Goal: Task Accomplishment & Management: Complete application form

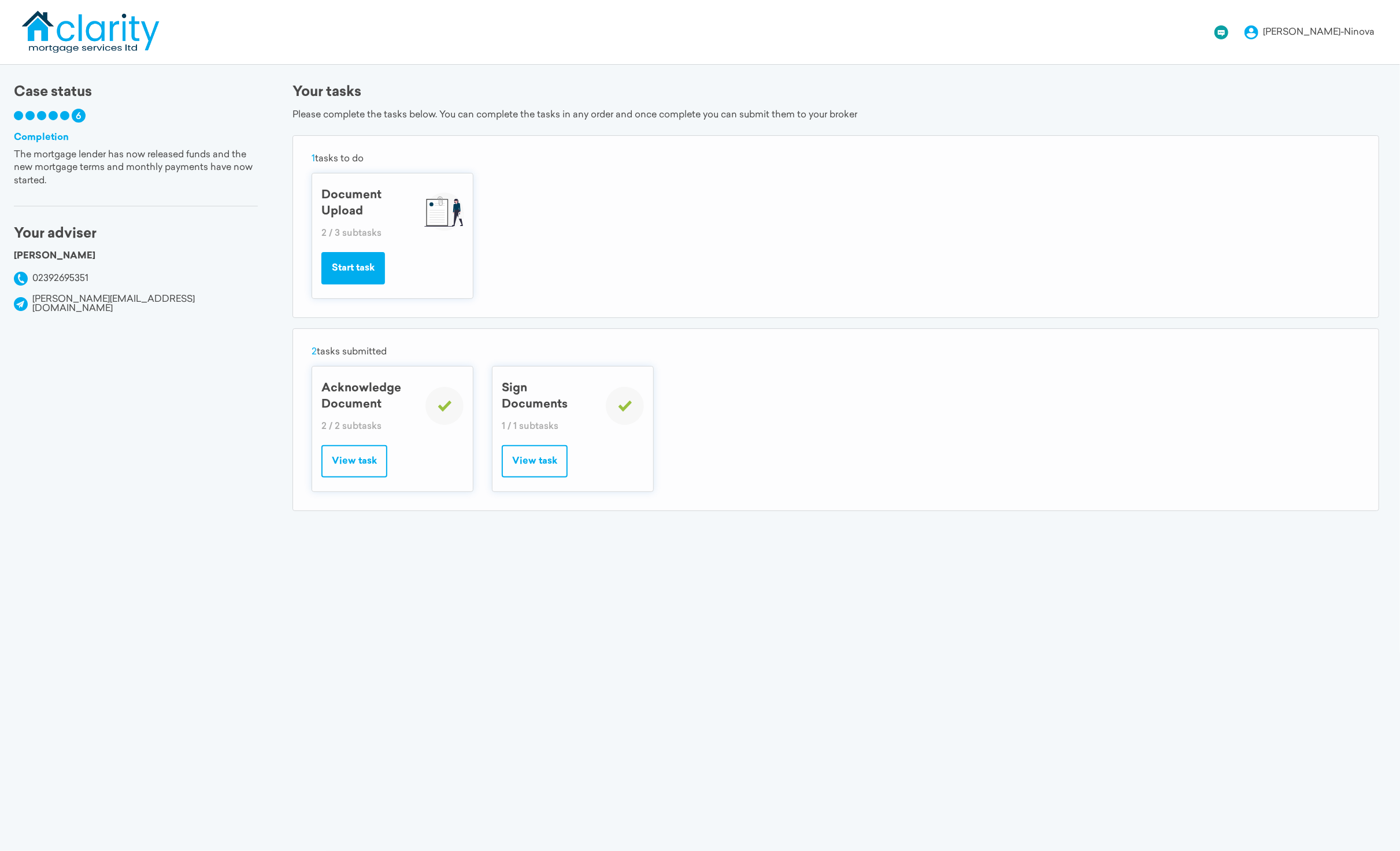
click at [362, 271] on button "Start task" at bounding box center [353, 268] width 63 height 33
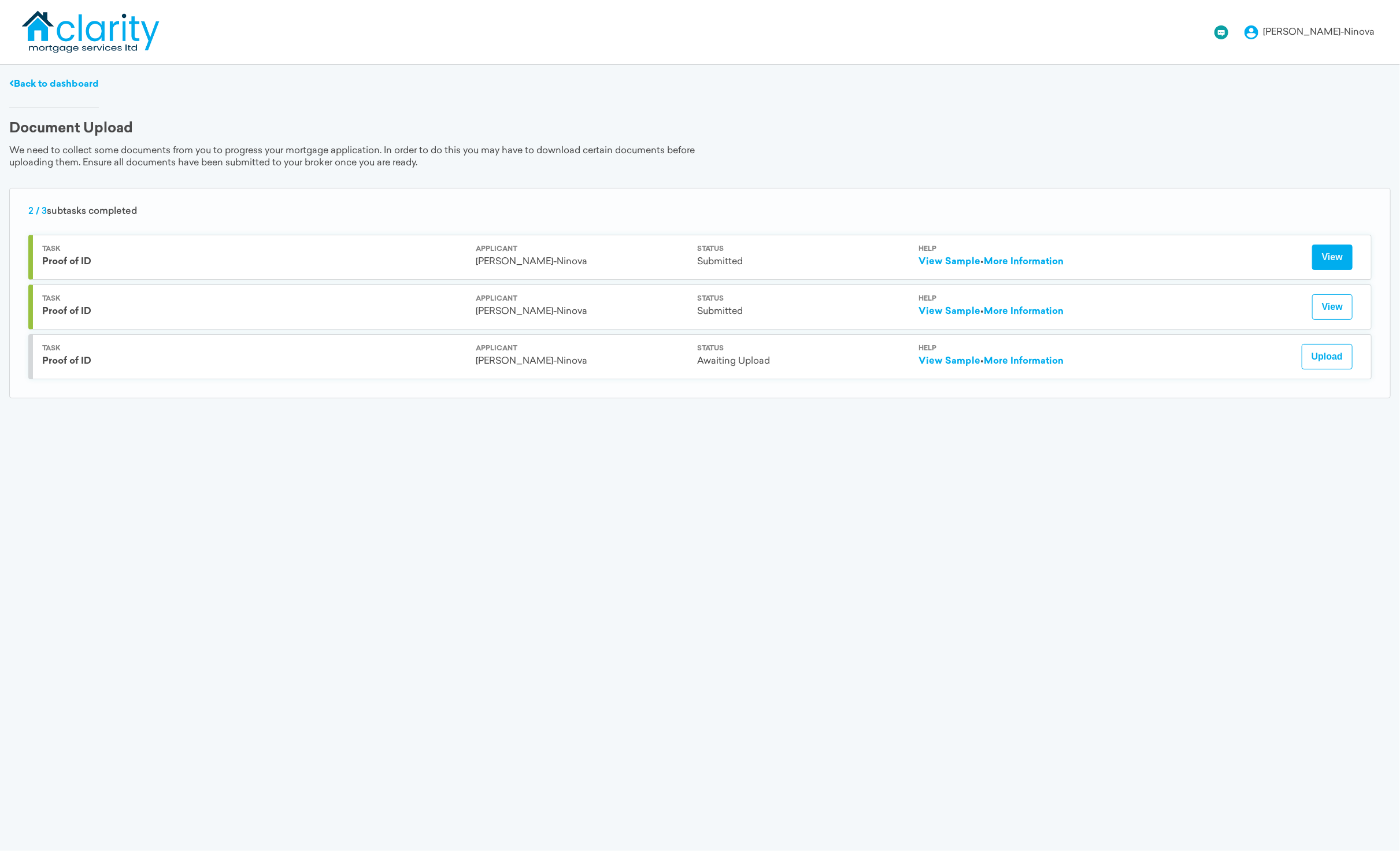
click at [1344, 265] on button "View" at bounding box center [1332, 257] width 40 height 25
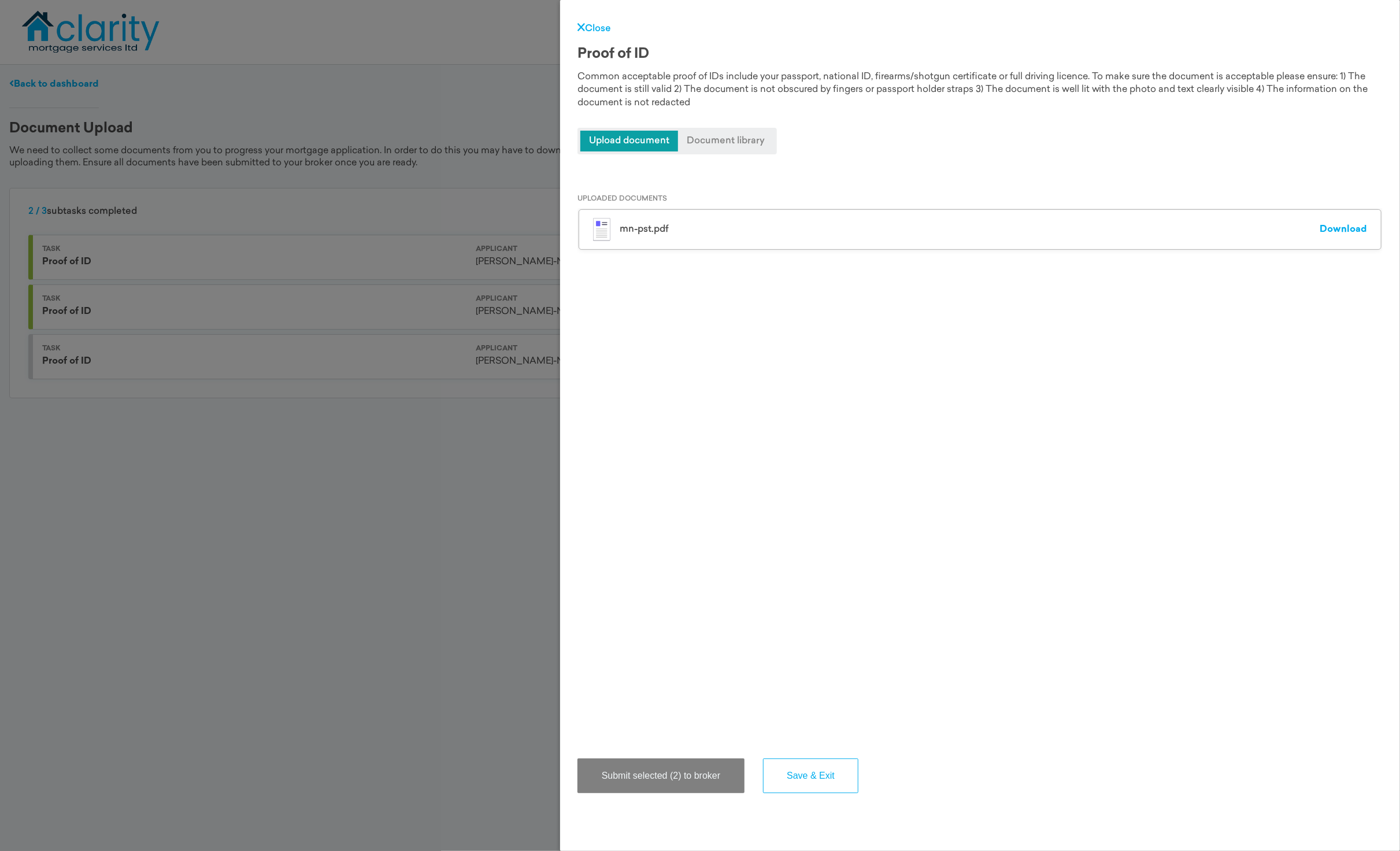
click at [1343, 229] on link "Download" at bounding box center [1343, 229] width 48 height 9
click at [127, 458] on div "Close Proof of ID Common acceptable proof of IDs include your passport, nationa…" at bounding box center [700, 425] width 1400 height 851
drag, startPoint x: 432, startPoint y: 649, endPoint x: 441, endPoint y: 644, distance: 10.3
click at [433, 649] on div "Close Proof of ID Common acceptable proof of IDs include your passport, nationa…" at bounding box center [700, 425] width 1400 height 851
click at [593, 24] on link "Close" at bounding box center [594, 28] width 34 height 9
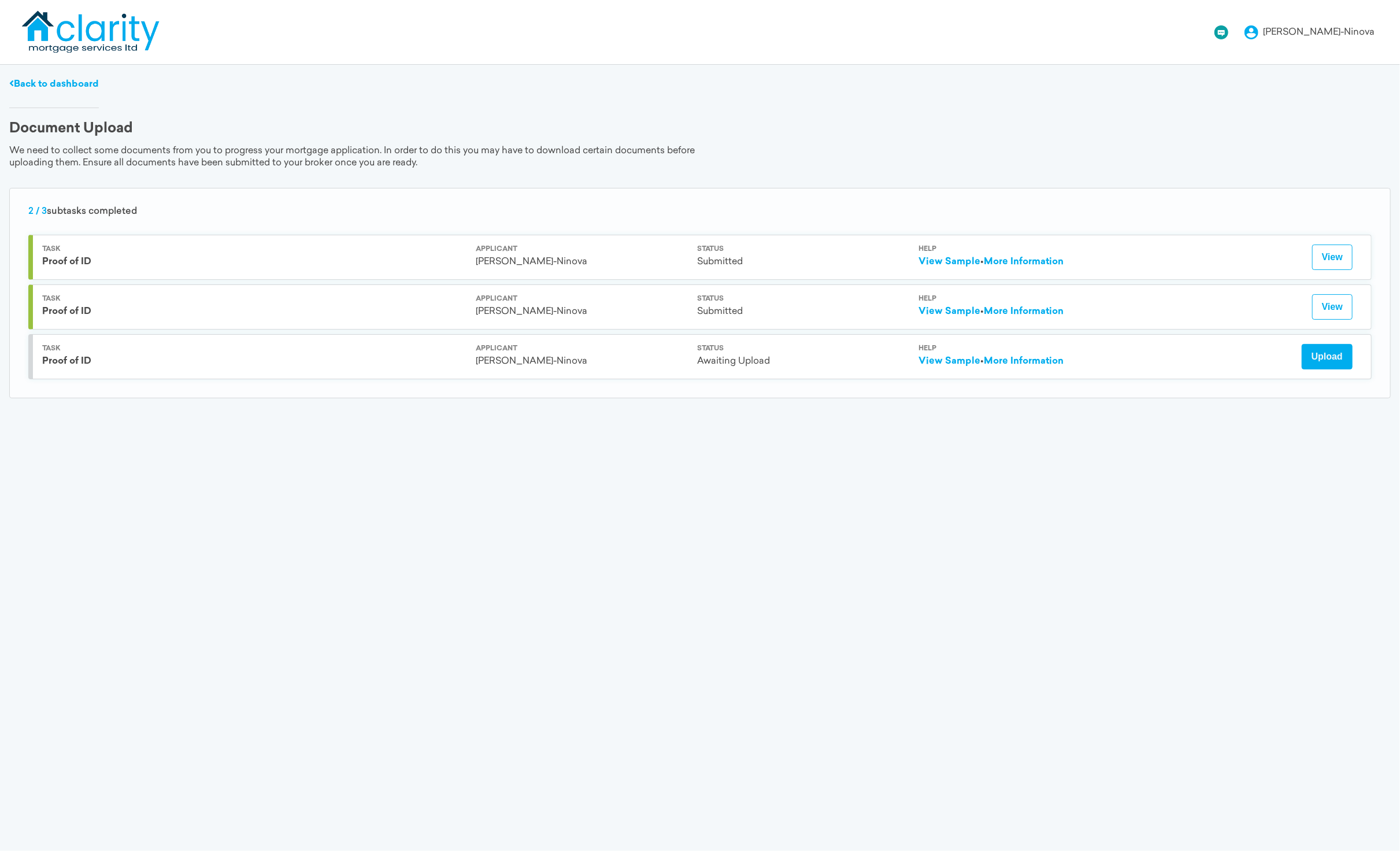
click at [1324, 357] on button "Upload" at bounding box center [1327, 357] width 51 height 25
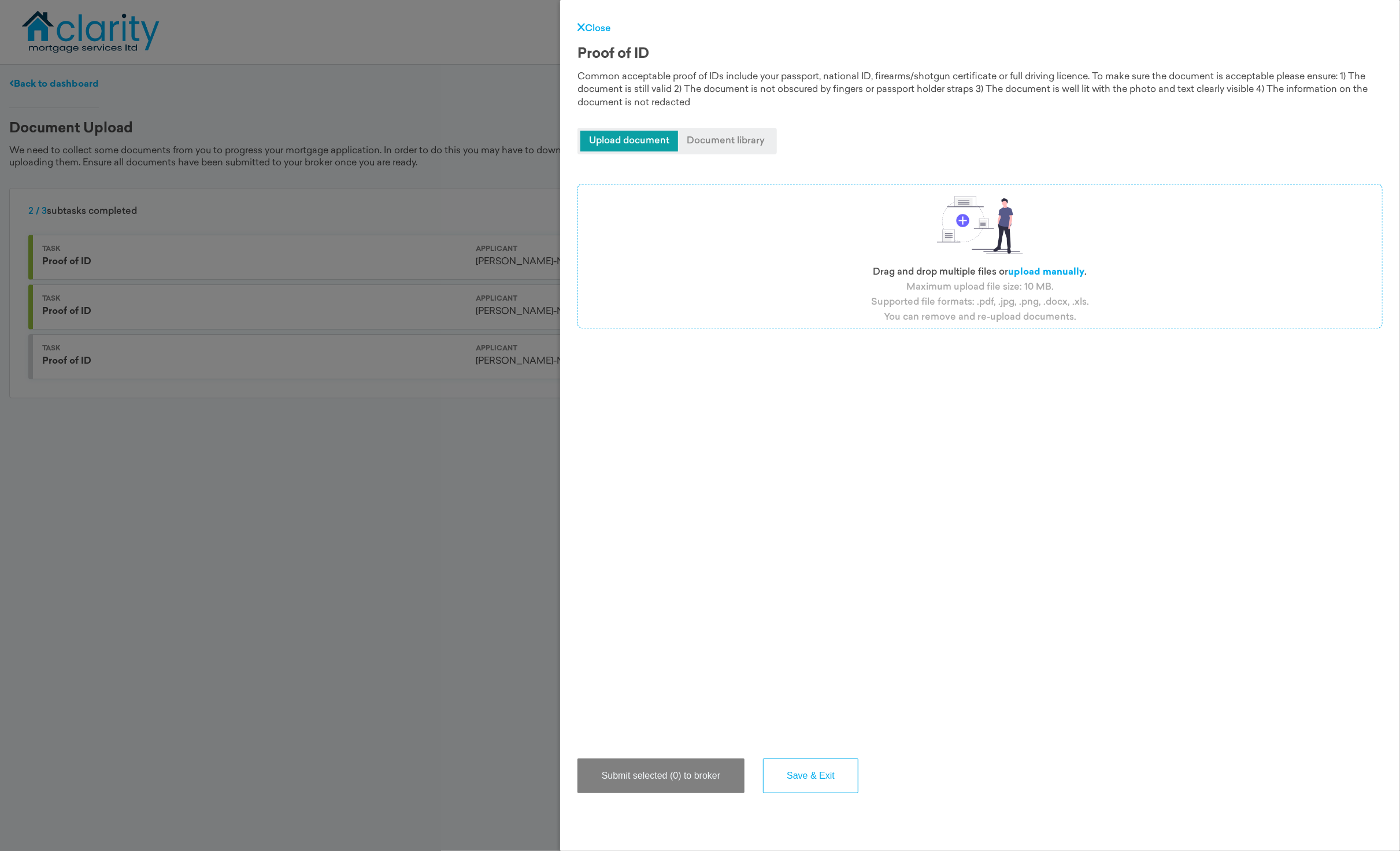
click at [1052, 269] on label "upload manually" at bounding box center [1046, 272] width 76 height 9
click at [0, 0] on input "file" at bounding box center [0, 0] width 0 height 0
click at [683, 781] on button "Submit selected (1) to broker" at bounding box center [660, 776] width 166 height 34
